Goal: Task Accomplishment & Management: Use online tool/utility

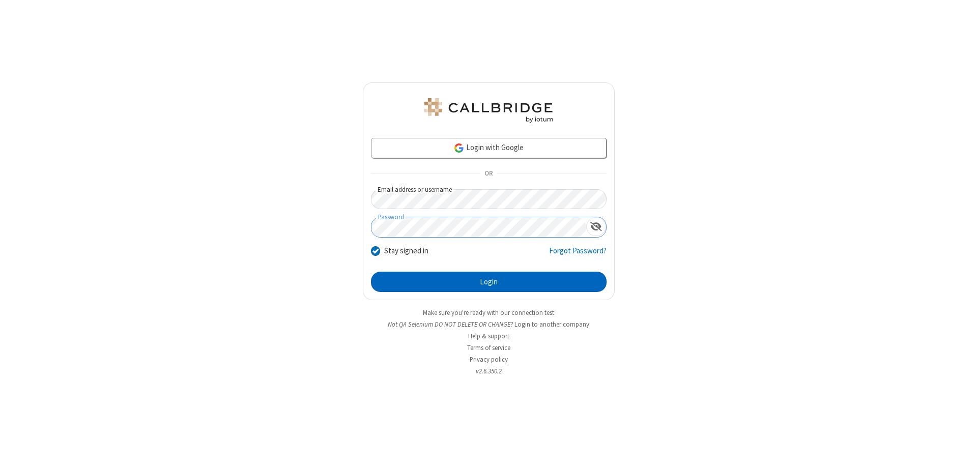
click at [488, 282] on button "Login" at bounding box center [488, 282] width 235 height 20
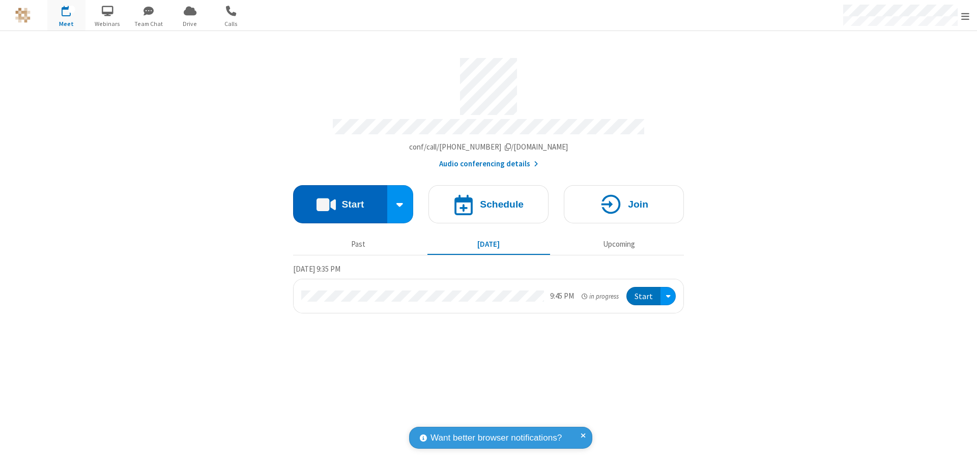
click at [340, 199] on button "Start" at bounding box center [340, 204] width 94 height 38
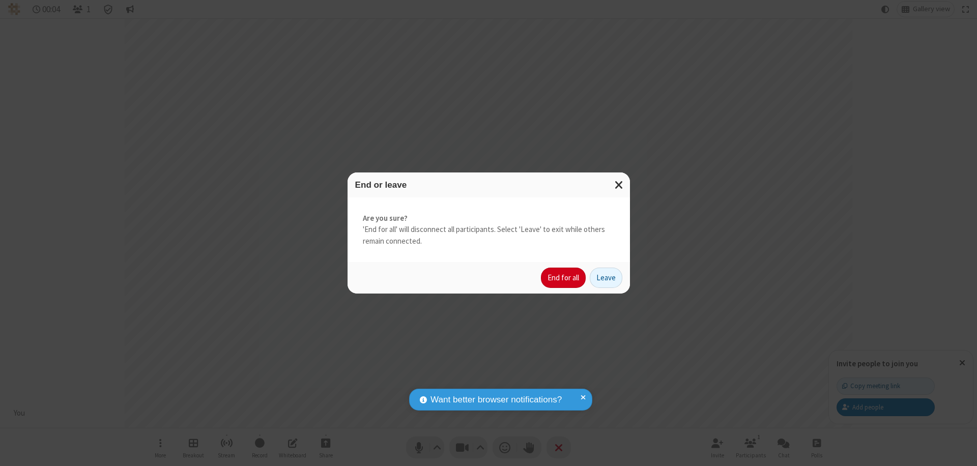
click at [564, 278] on button "End for all" at bounding box center [563, 278] width 45 height 20
